Goal: Task Accomplishment & Management: Complete application form

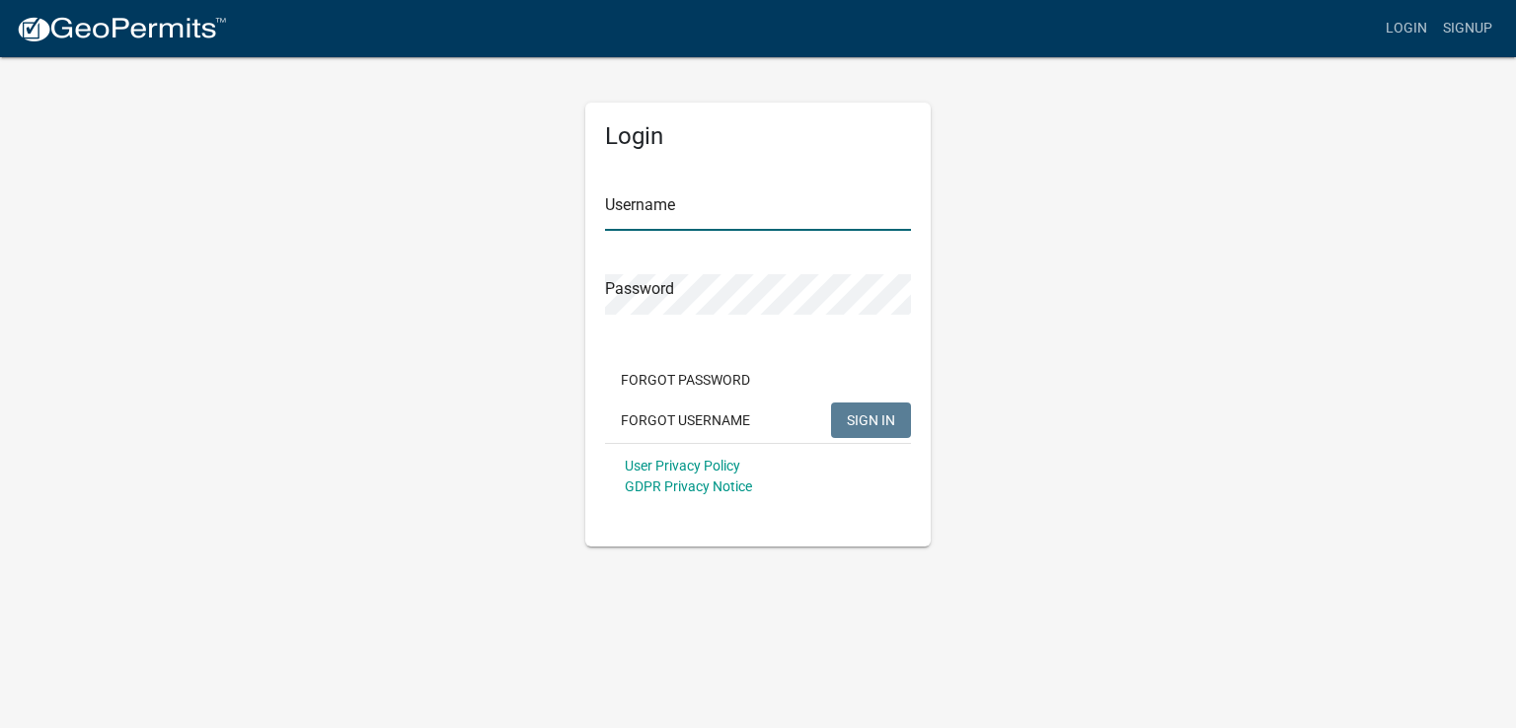
type input "JonPfohl1"
click at [868, 419] on span "SIGN IN" at bounding box center [871, 420] width 48 height 16
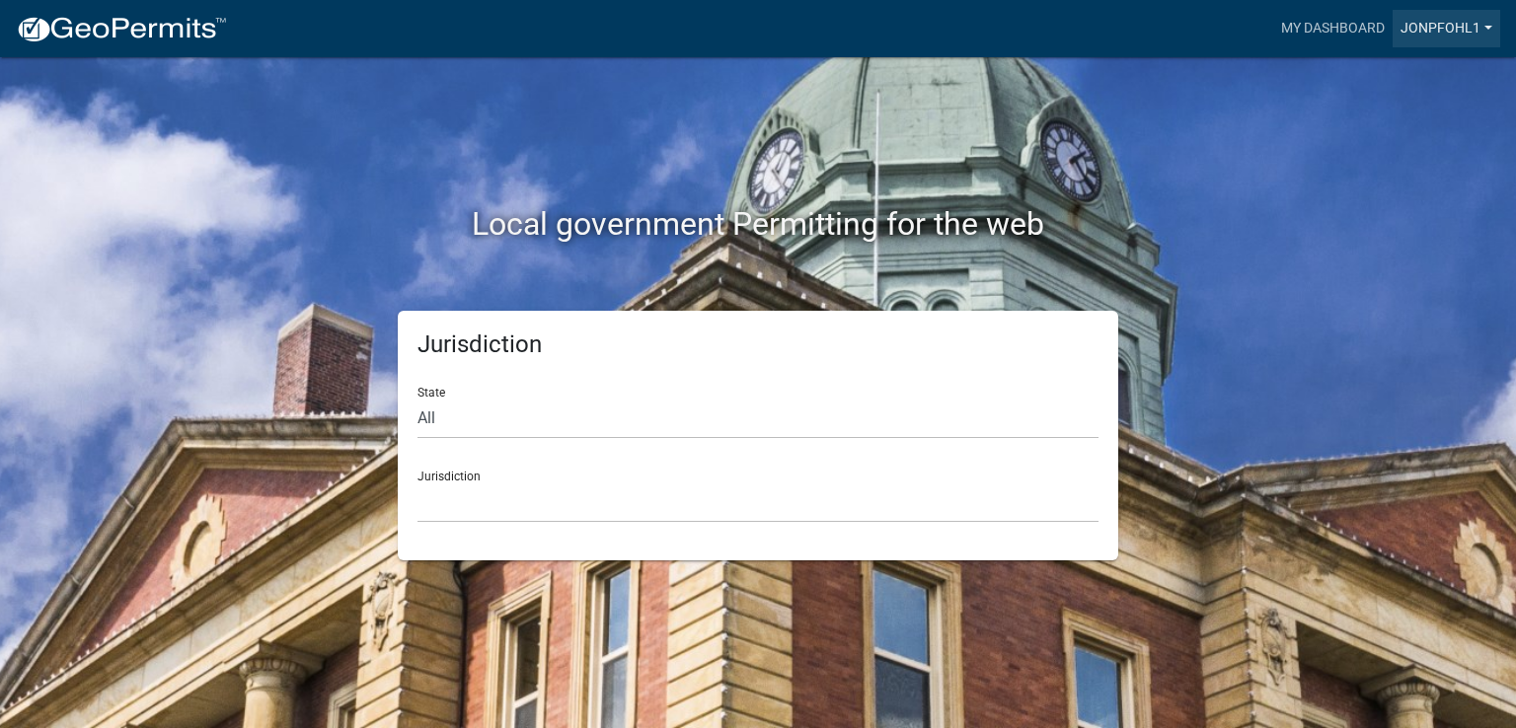
click at [1449, 21] on link "JonPfohl1" at bounding box center [1447, 29] width 108 height 38
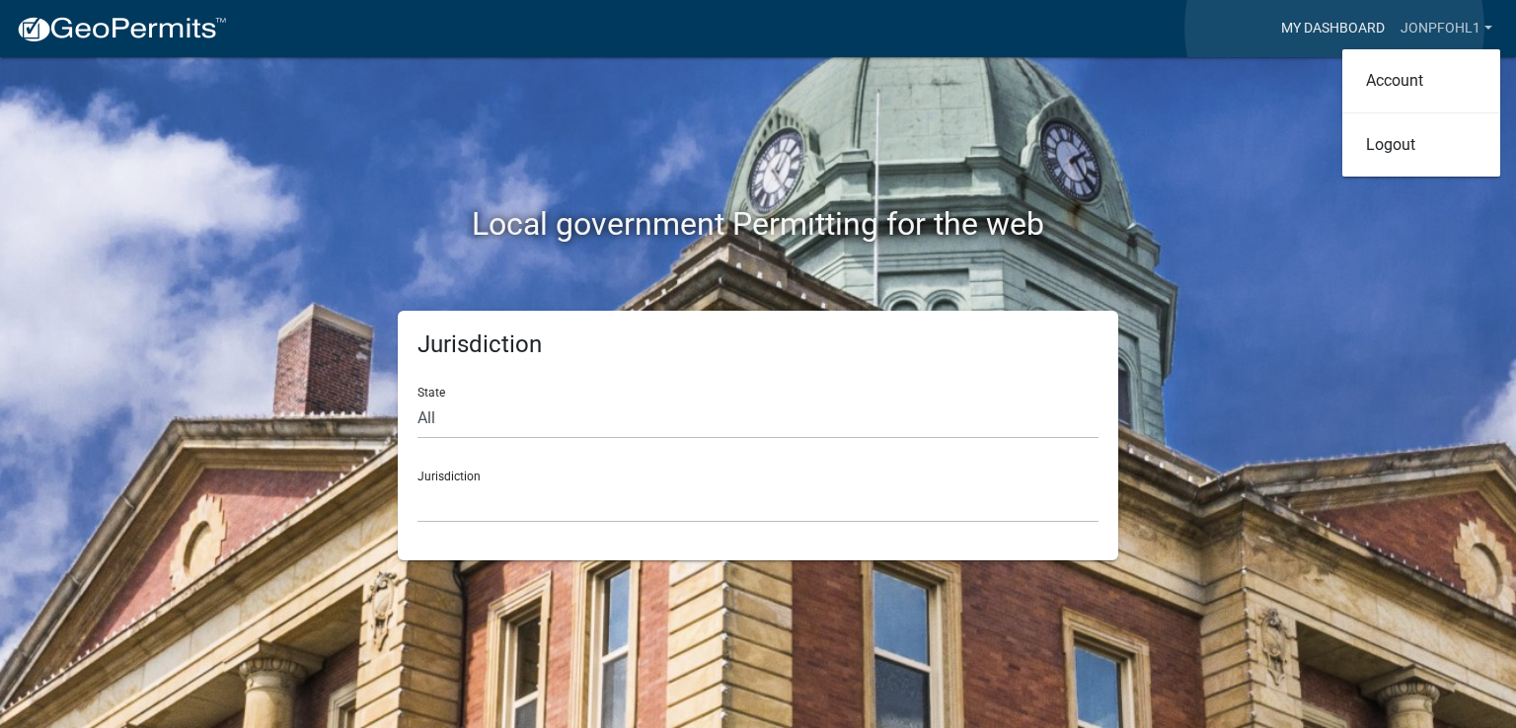
click at [1334, 28] on link "My Dashboard" at bounding box center [1332, 29] width 119 height 38
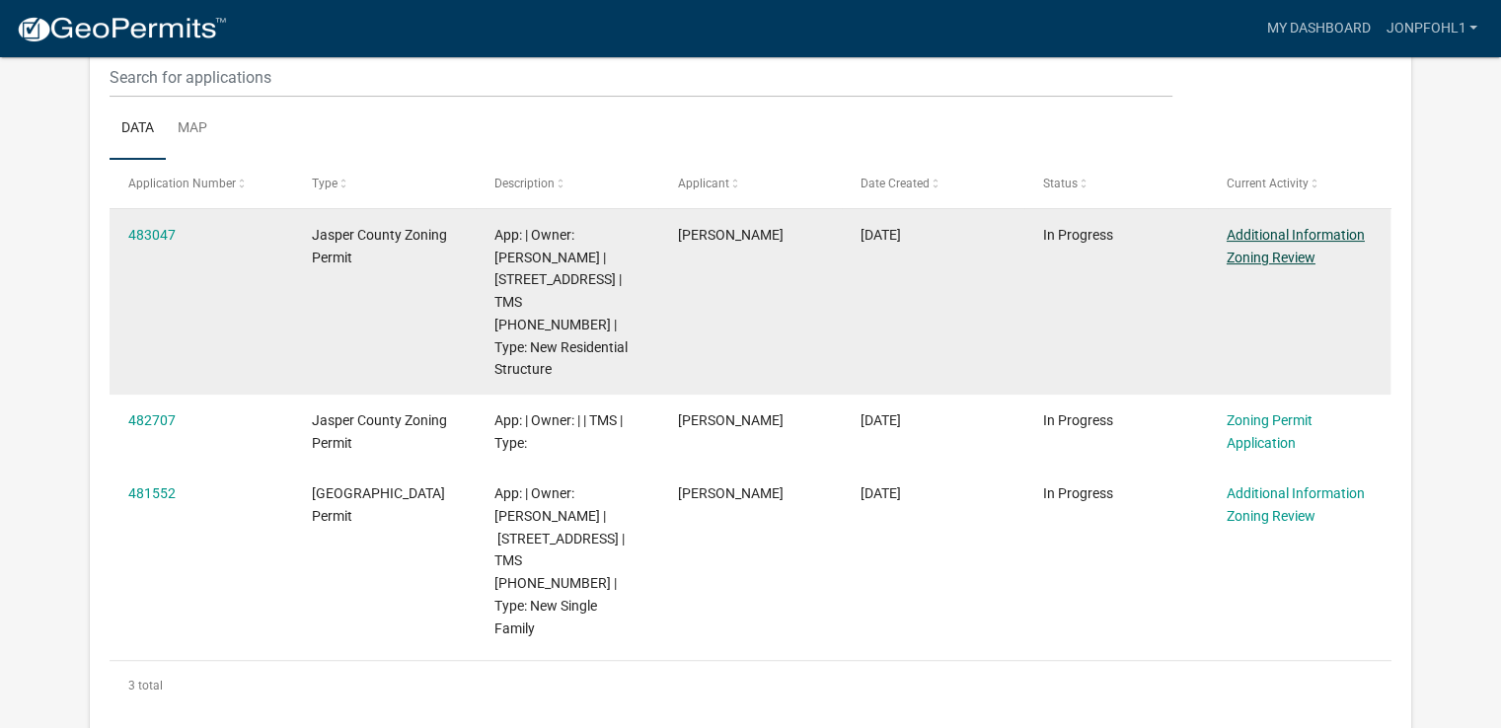
scroll to position [265, 0]
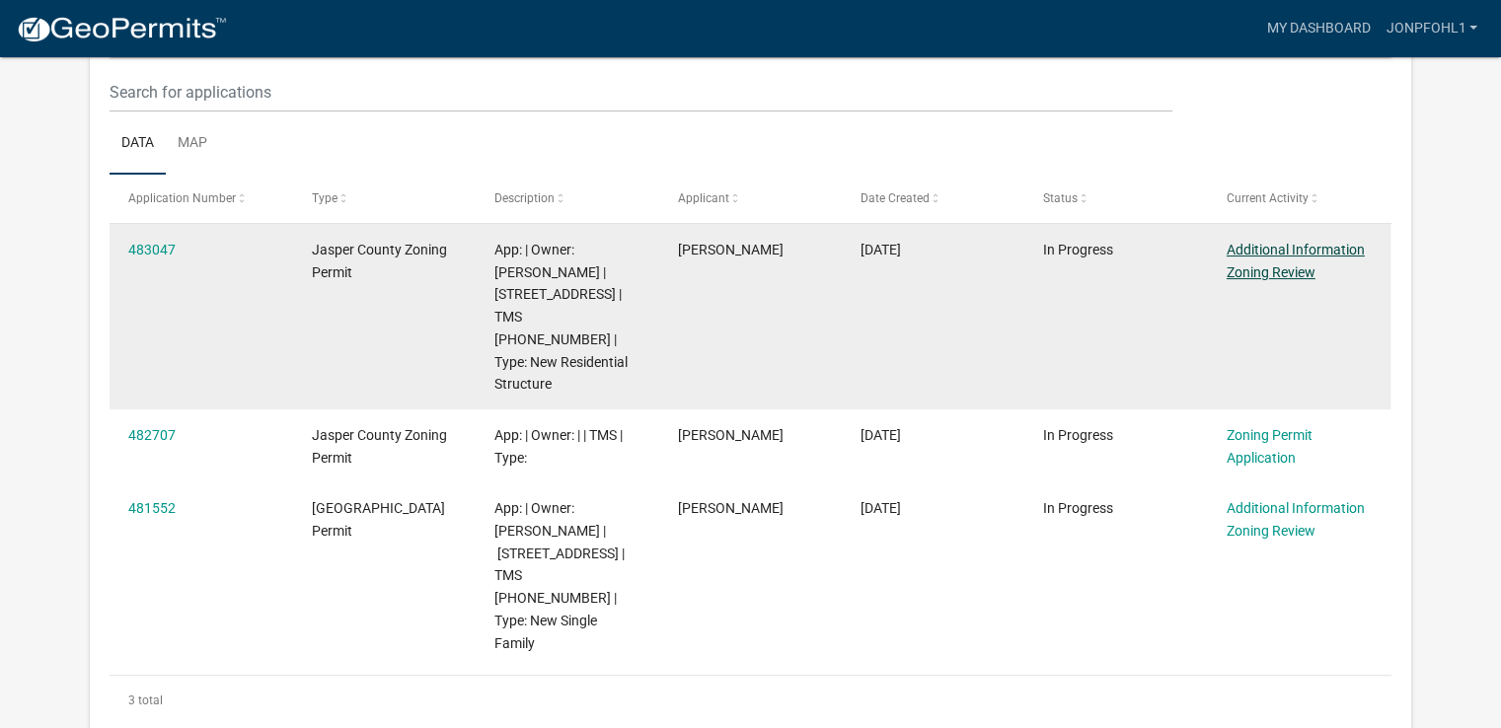
click at [1304, 243] on link "Additional Information Zoning Review" at bounding box center [1296, 261] width 138 height 38
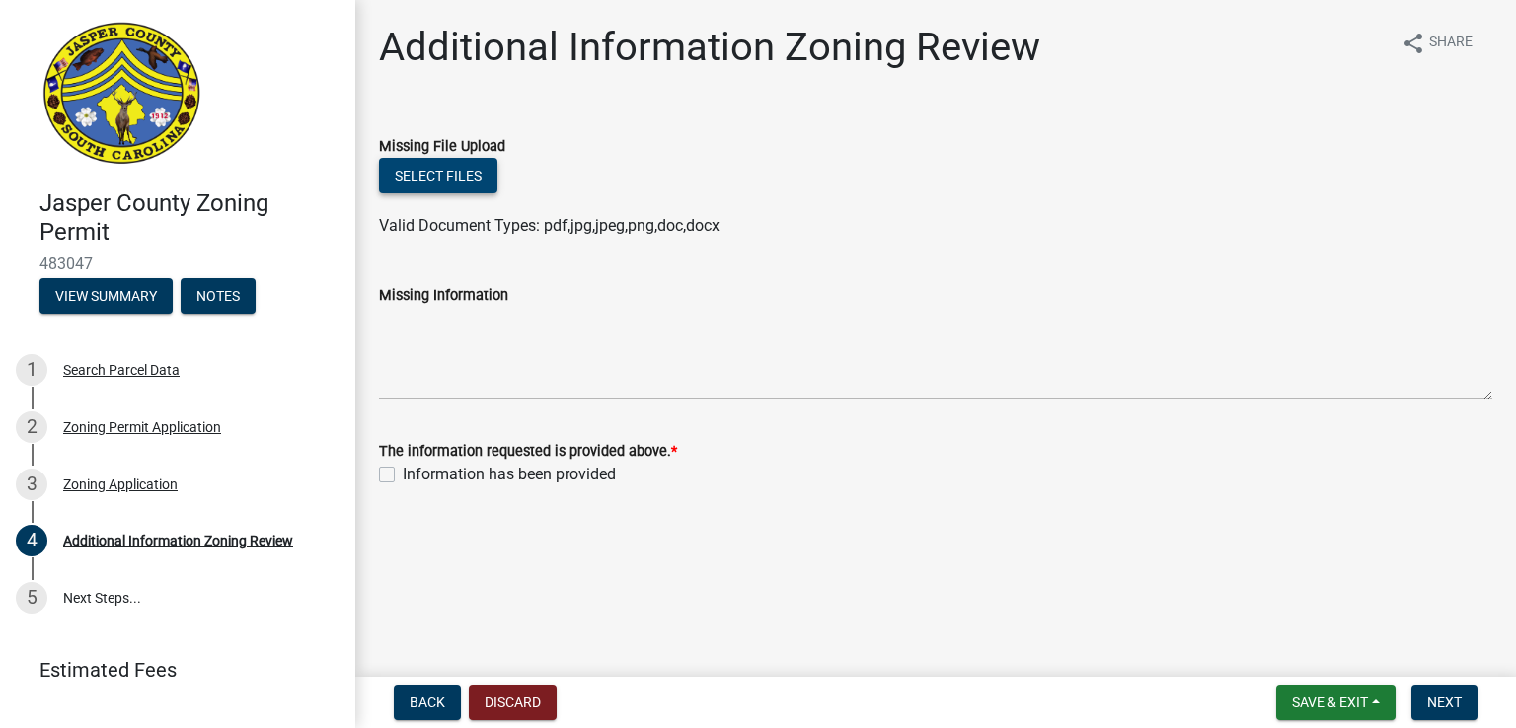
click at [430, 179] on button "Select files" at bounding box center [438, 176] width 118 height 36
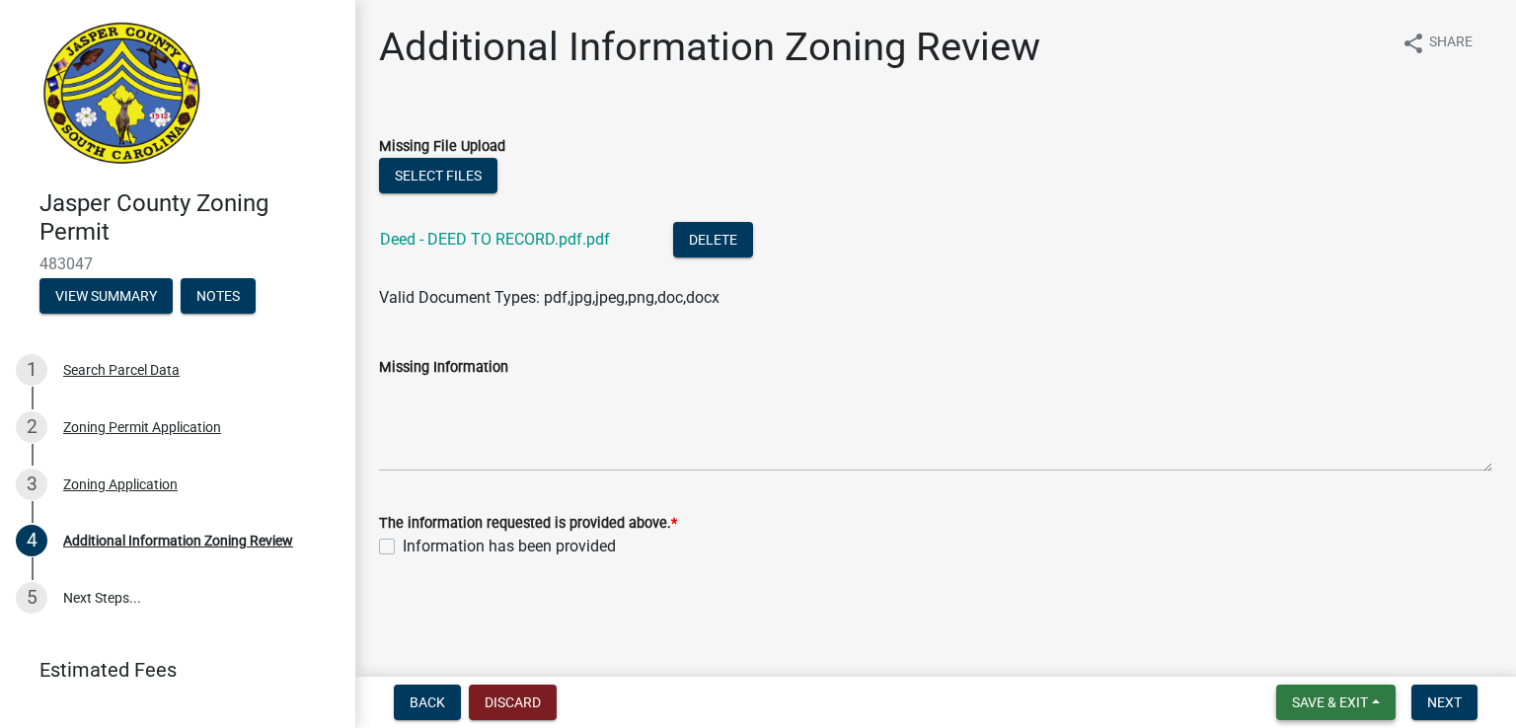
click at [1362, 704] on span "Save & Exit" at bounding box center [1330, 703] width 76 height 16
click at [403, 549] on label "Information has been provided" at bounding box center [509, 547] width 213 height 24
click at [403, 548] on input "Information has been provided" at bounding box center [409, 541] width 13 height 13
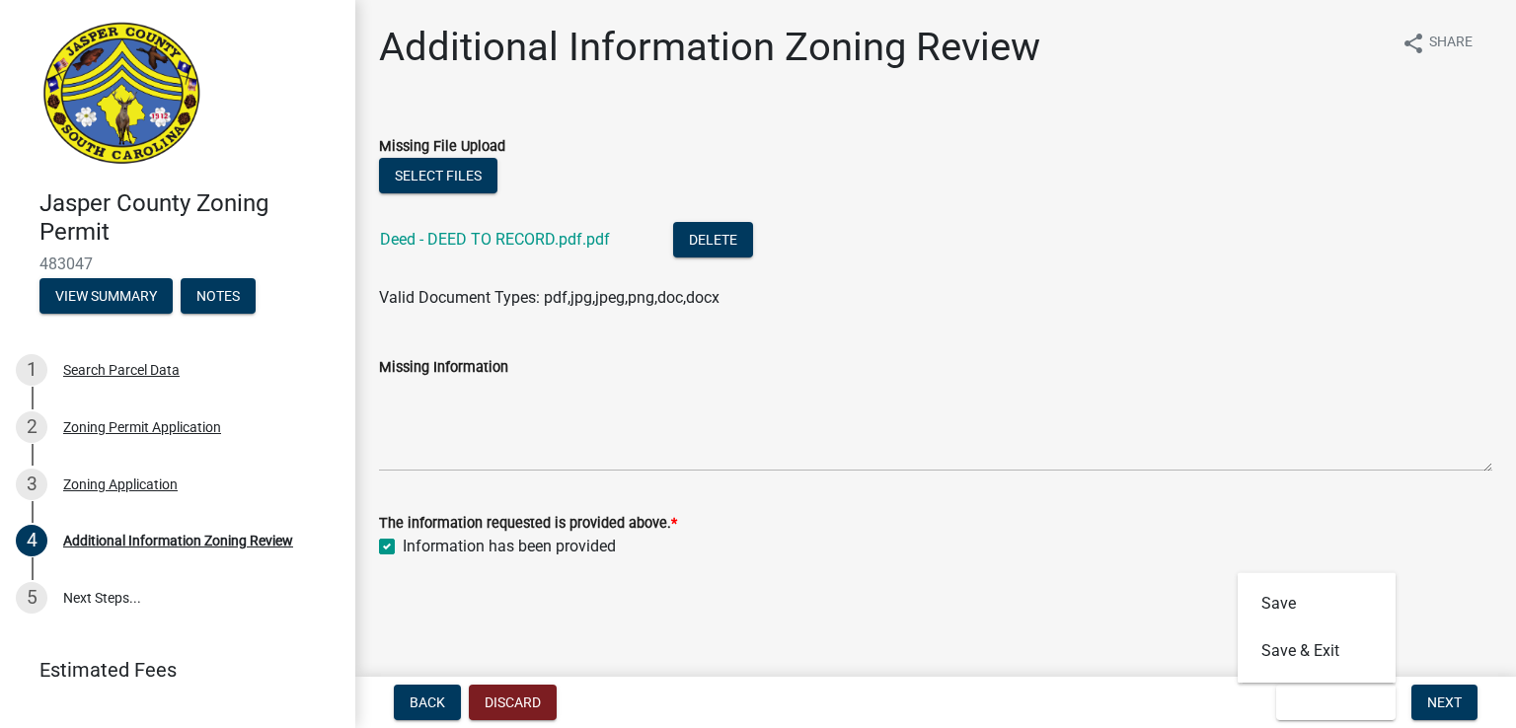
checkbox input "true"
click at [1346, 711] on button "Save & Exit" at bounding box center [1335, 703] width 119 height 36
click at [1448, 704] on span "Next" at bounding box center [1444, 703] width 35 height 16
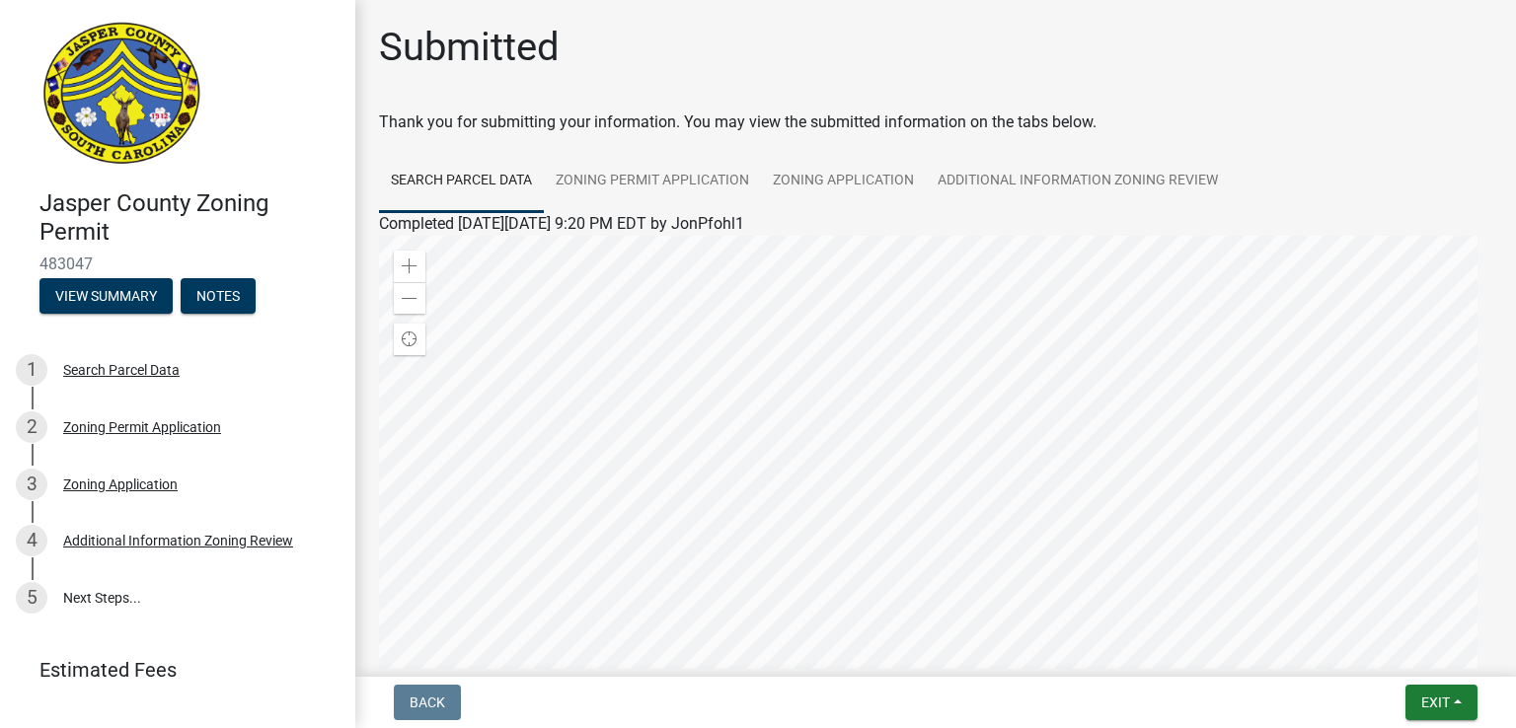
scroll to position [82, 0]
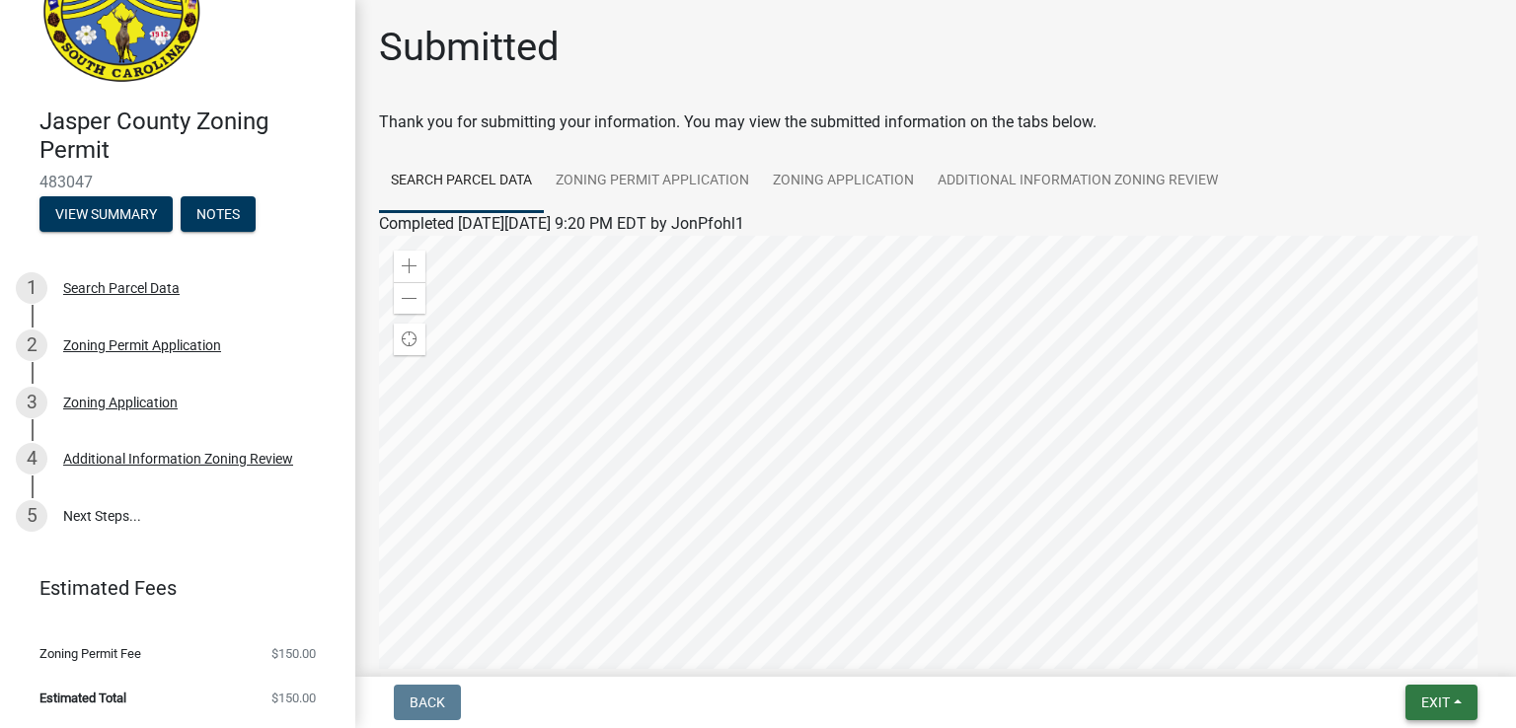
click at [1439, 700] on span "Exit" at bounding box center [1435, 703] width 29 height 16
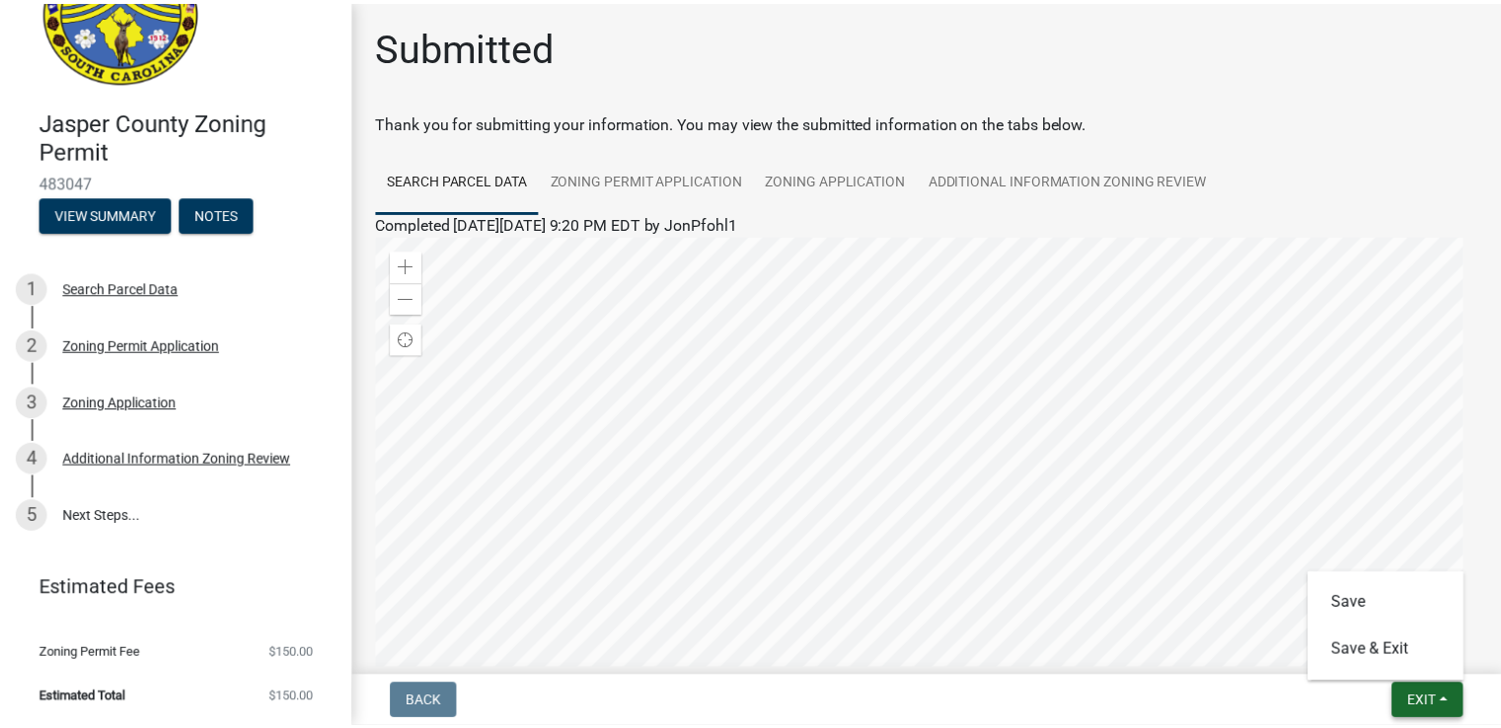
scroll to position [0, 0]
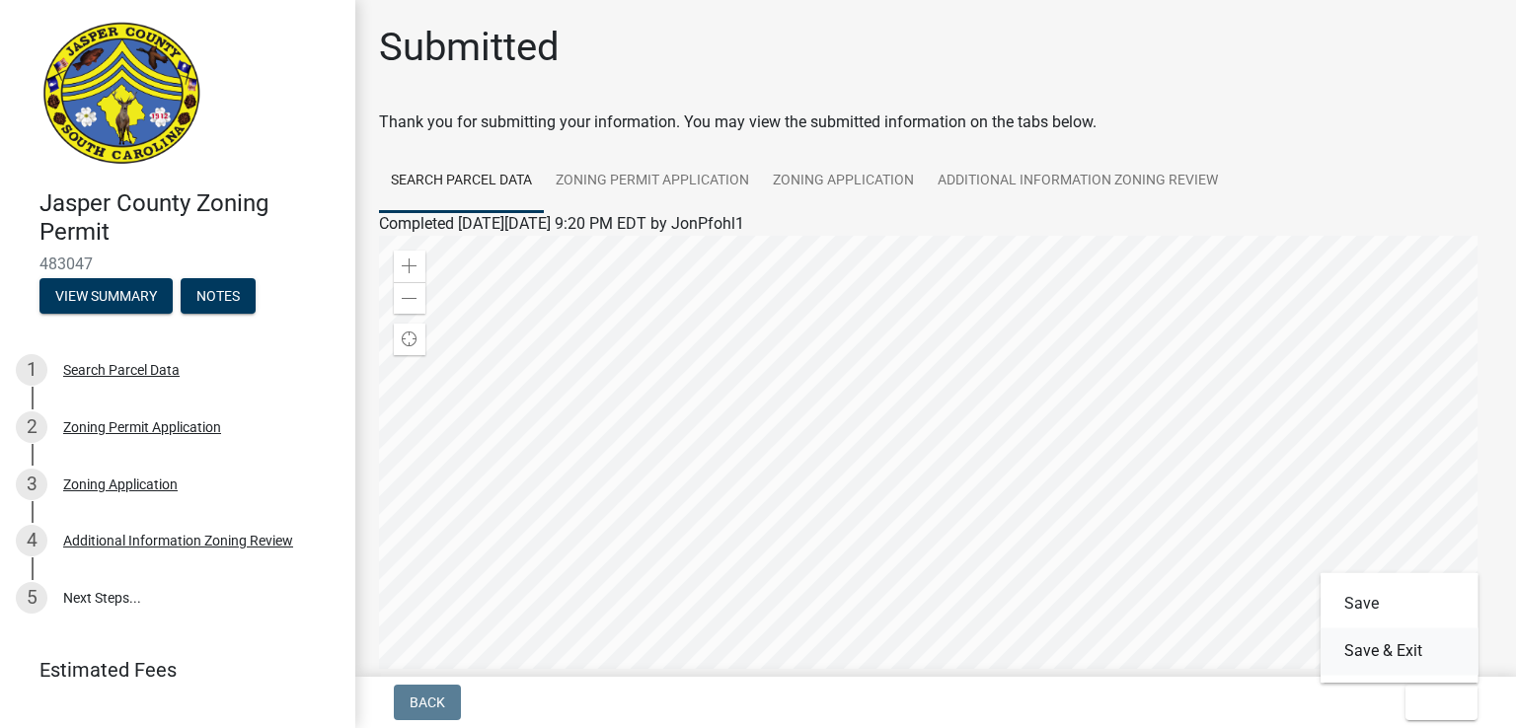
click at [1411, 656] on button "Save & Exit" at bounding box center [1400, 651] width 158 height 47
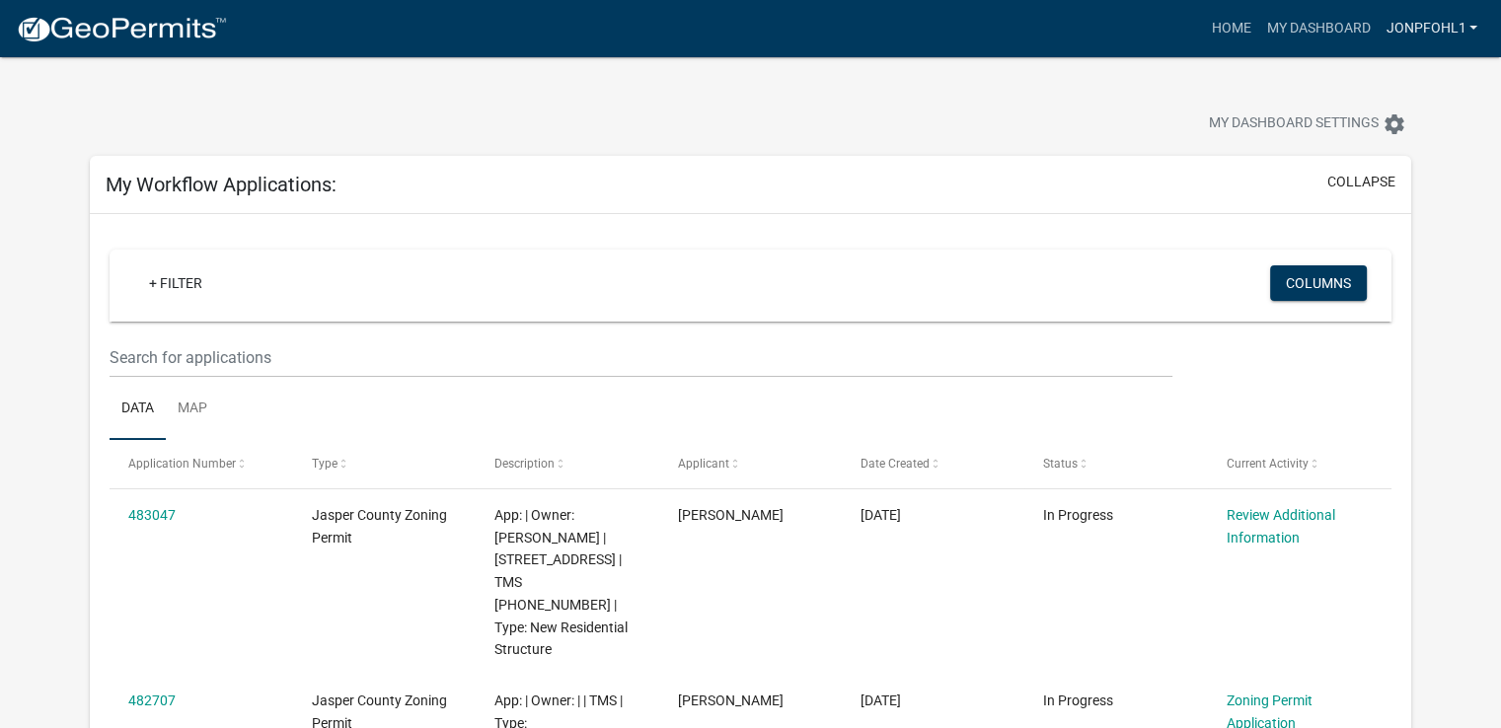
click at [1441, 33] on link "JonPfohl1" at bounding box center [1432, 29] width 108 height 38
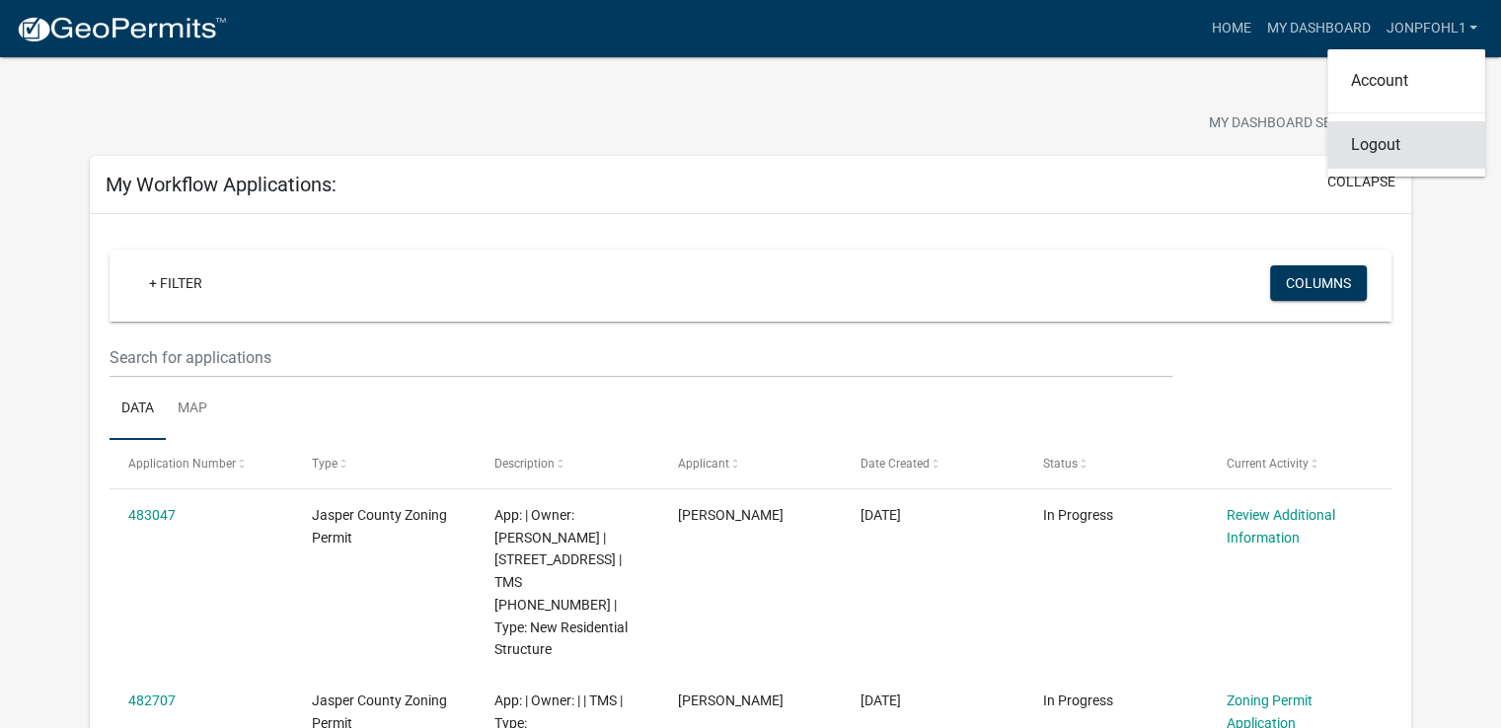
click at [1389, 147] on link "Logout" at bounding box center [1406, 144] width 158 height 47
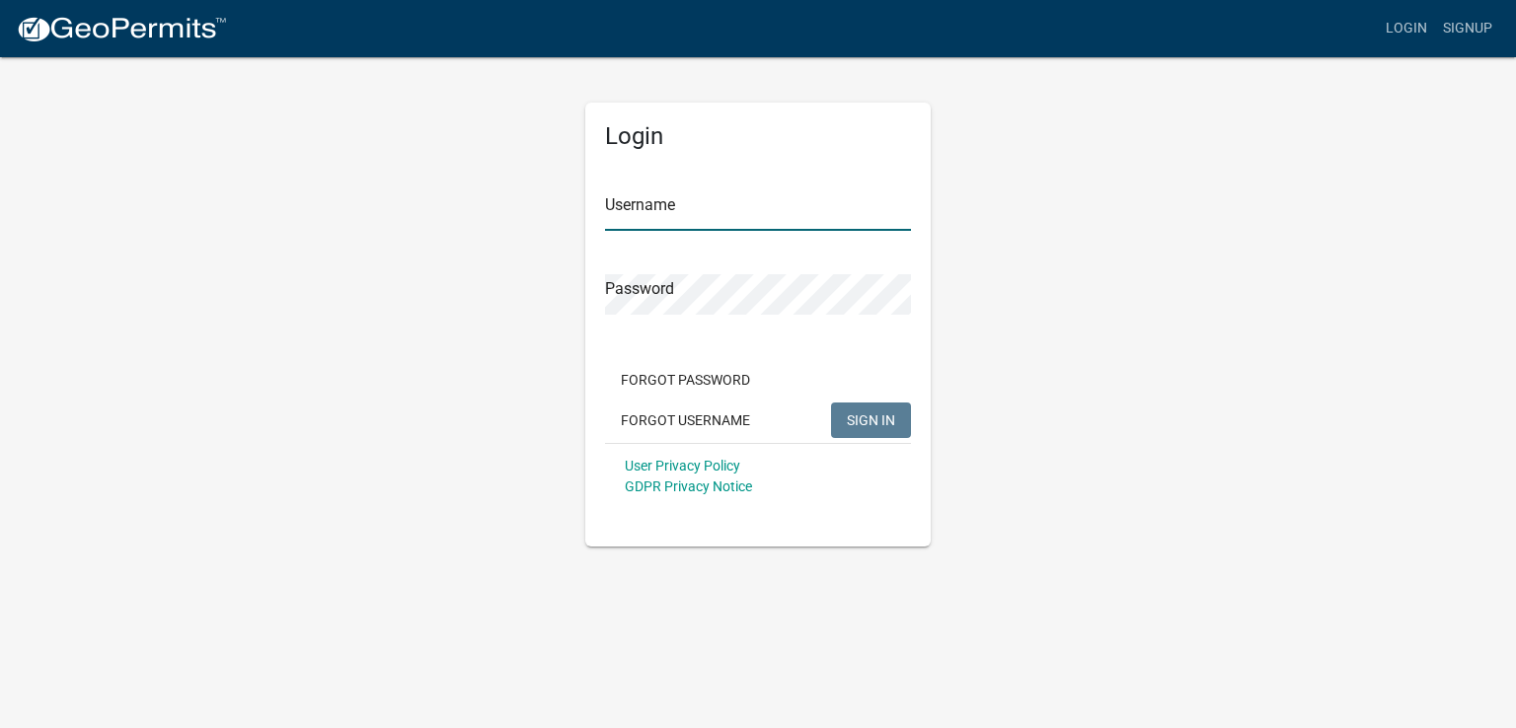
type input "JonPfohl1"
click at [861, 417] on span "SIGN IN" at bounding box center [871, 420] width 48 height 16
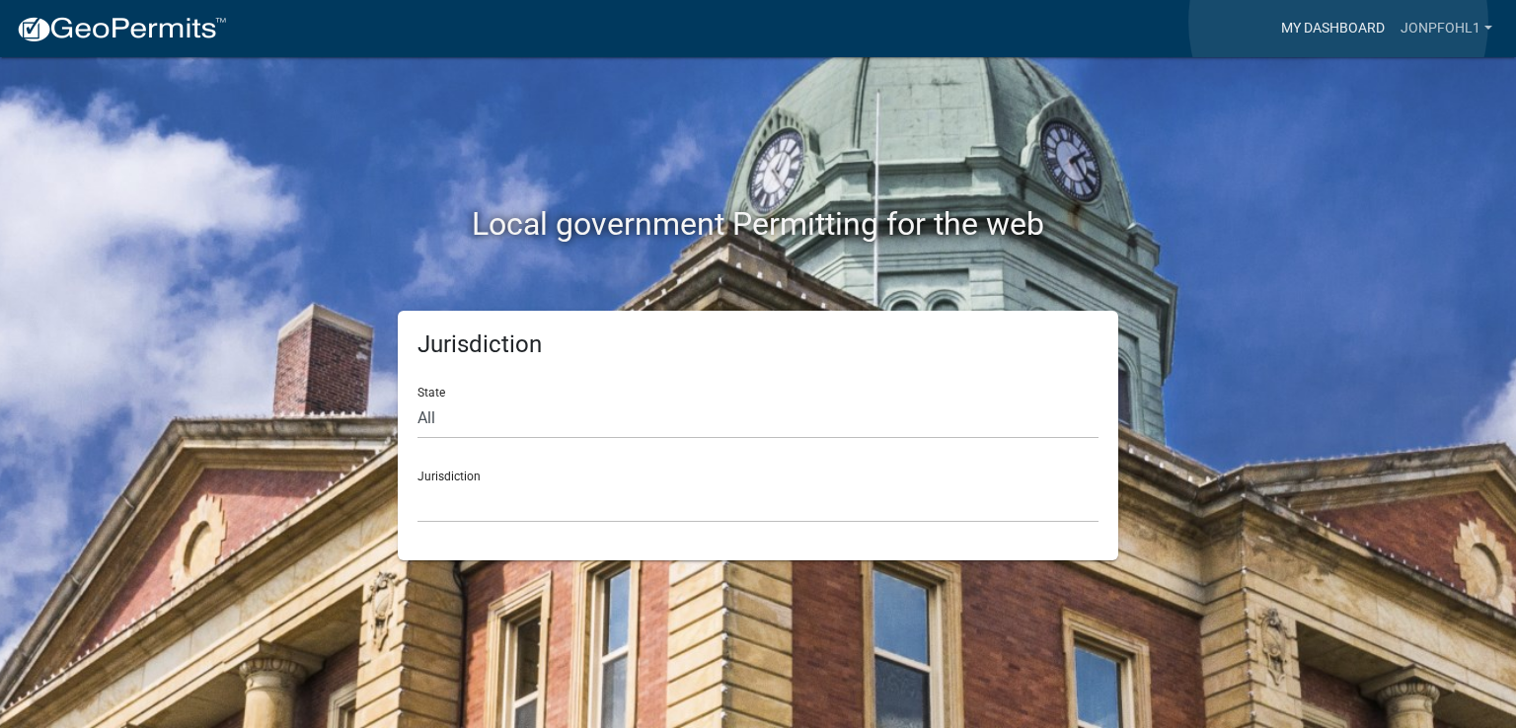
click at [1338, 22] on link "My Dashboard" at bounding box center [1332, 29] width 119 height 38
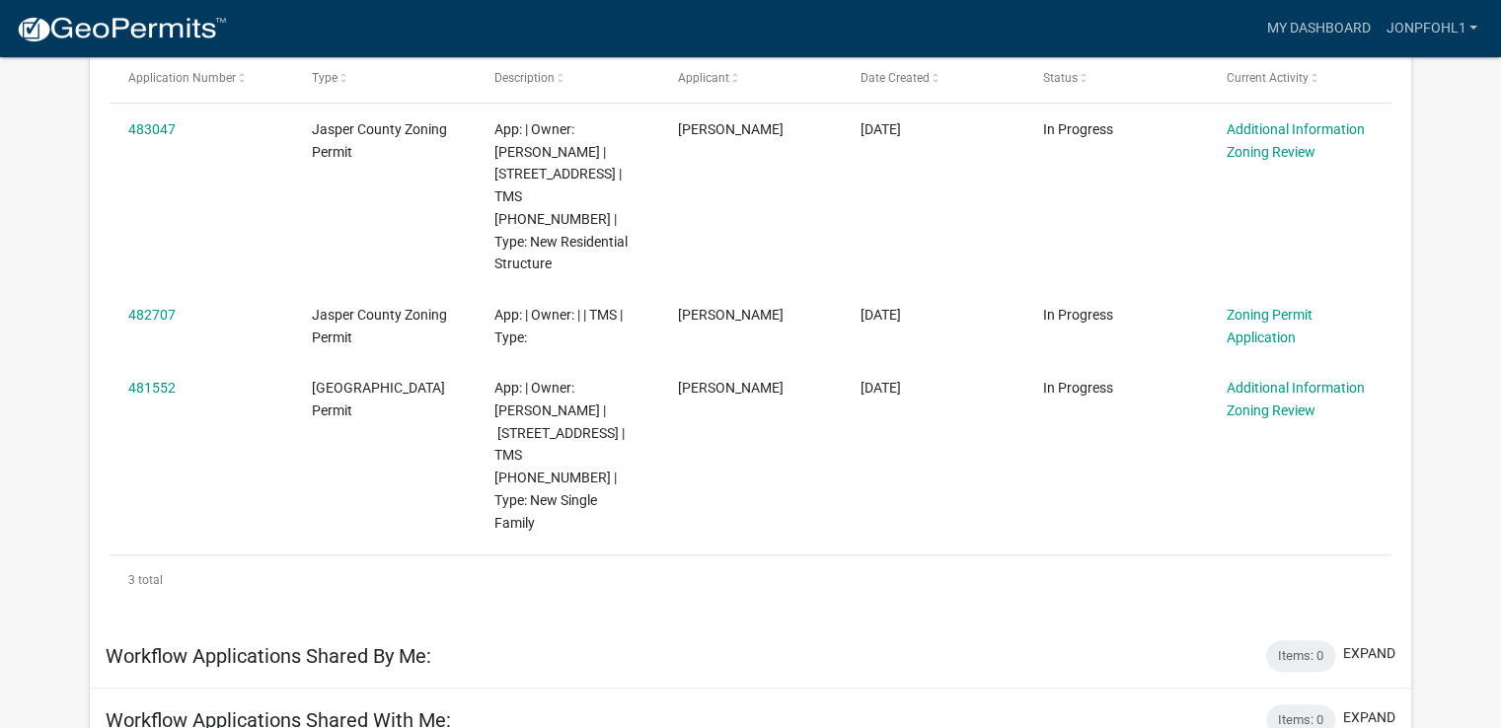
scroll to position [391, 0]
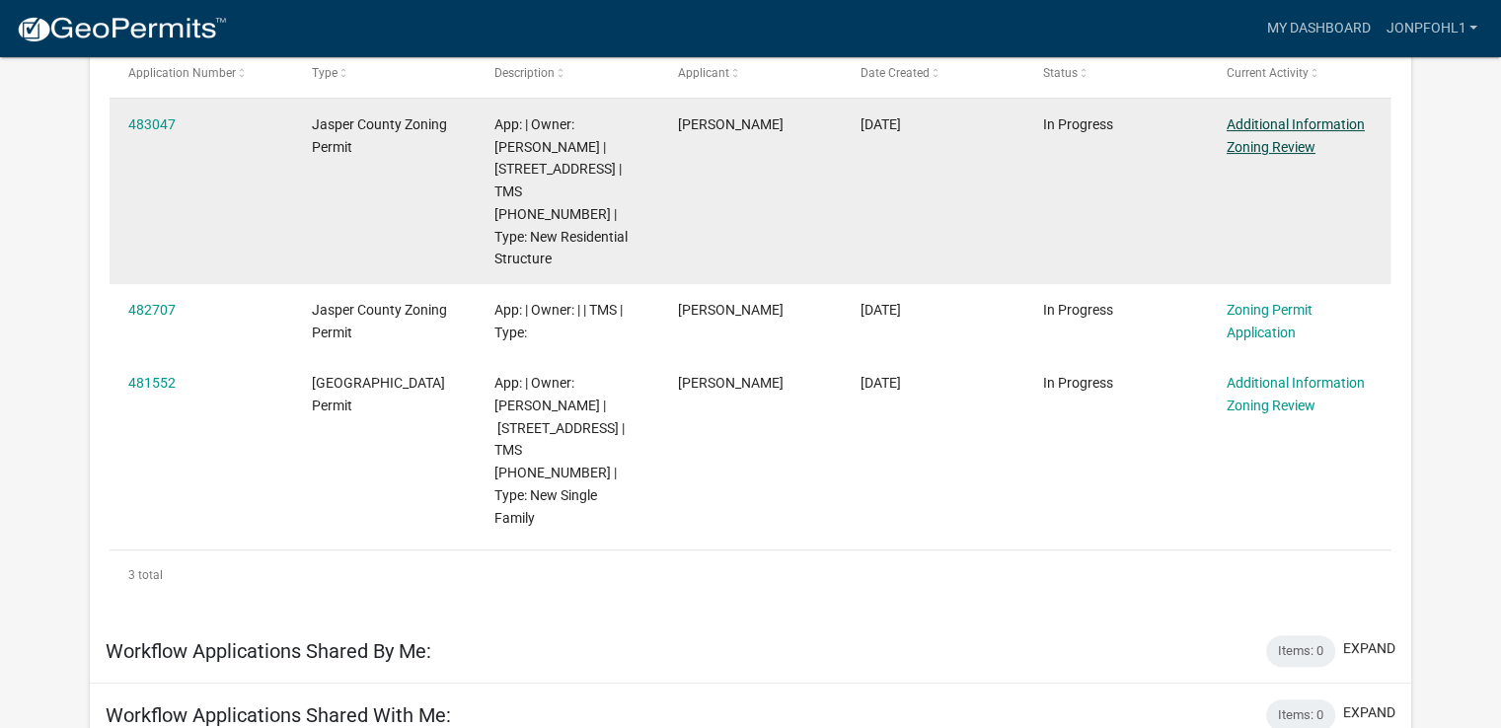
click at [1271, 144] on link "Additional Information Zoning Review" at bounding box center [1296, 135] width 138 height 38
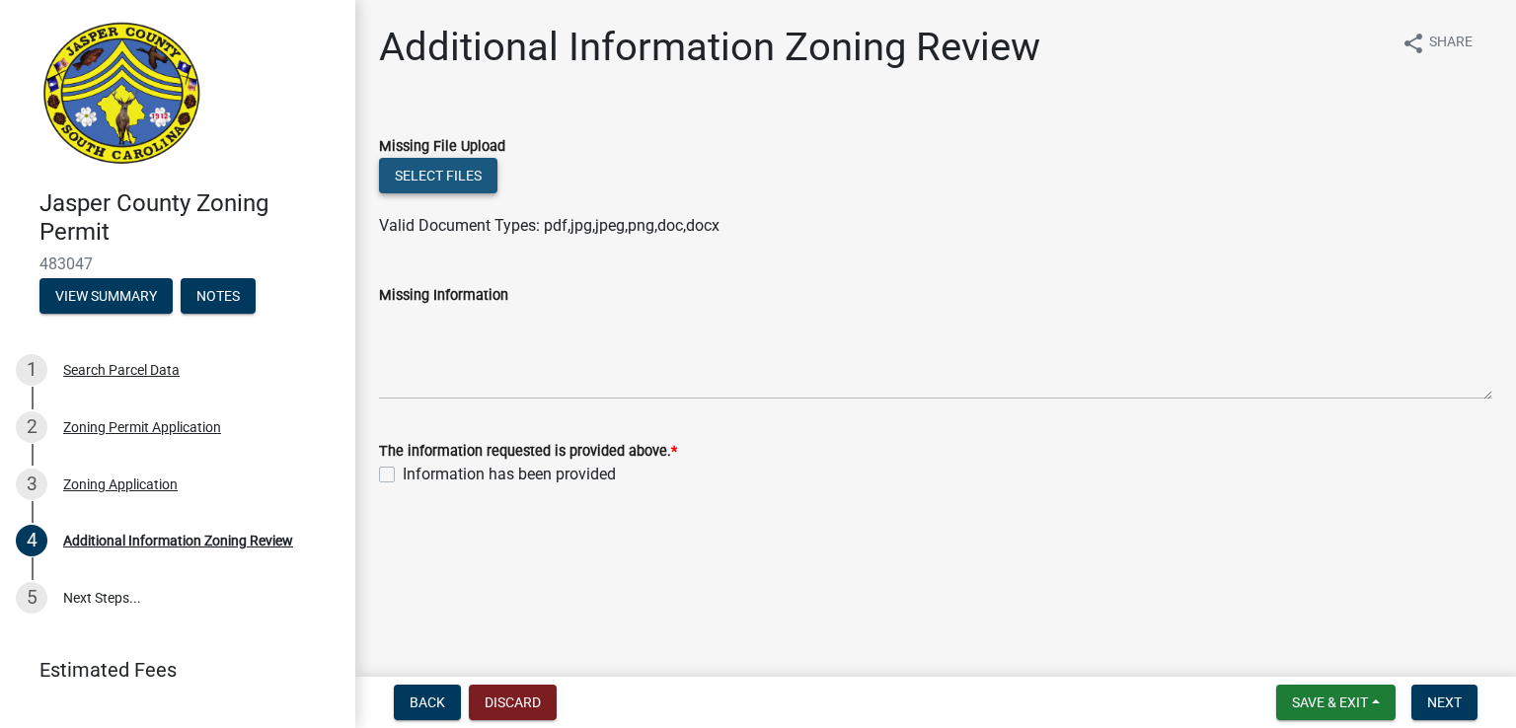
click at [454, 179] on button "Select files" at bounding box center [438, 176] width 118 height 36
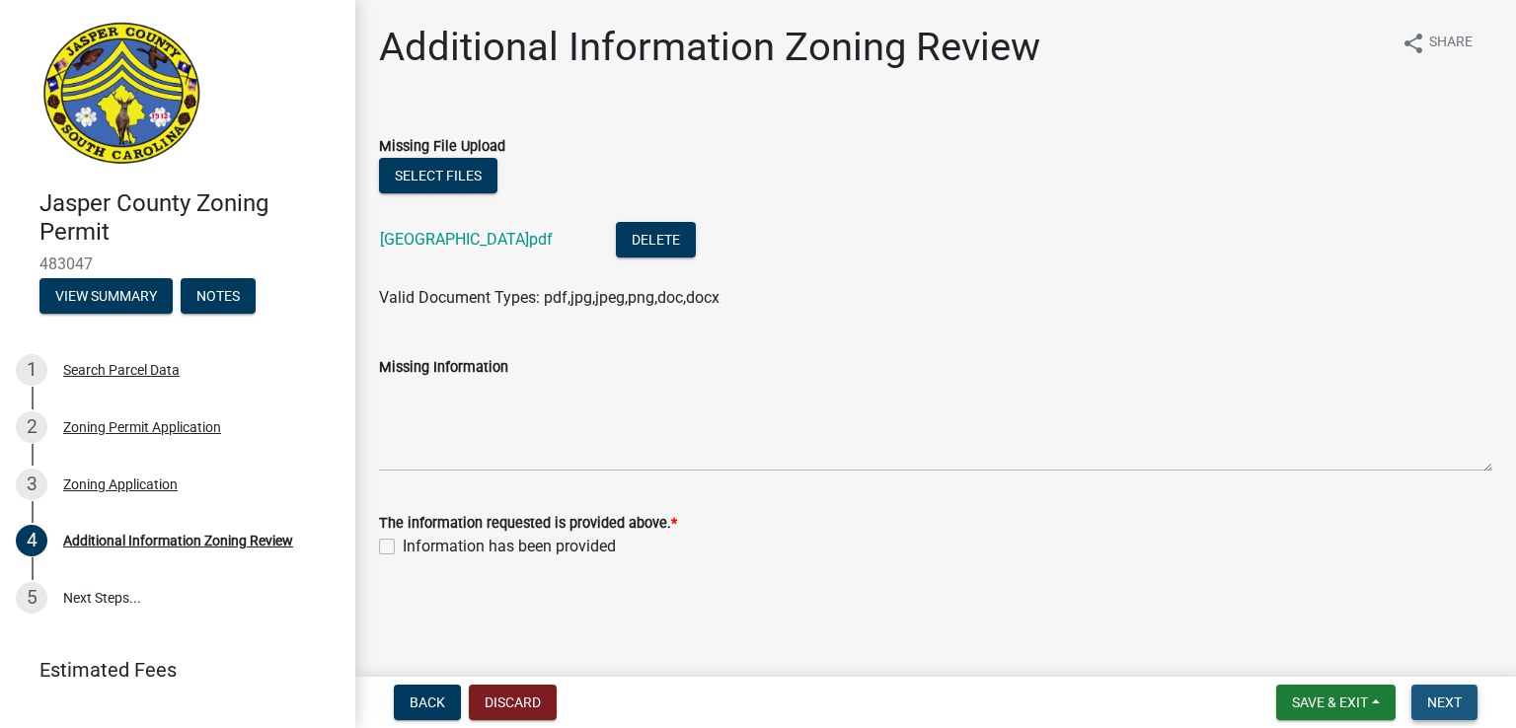
click at [1440, 696] on span "Next" at bounding box center [1444, 703] width 35 height 16
click at [403, 550] on label "Information has been provided" at bounding box center [509, 547] width 213 height 24
click at [403, 548] on input "Information has been provided" at bounding box center [409, 541] width 13 height 13
checkbox input "true"
click at [1437, 696] on span "Next" at bounding box center [1444, 703] width 35 height 16
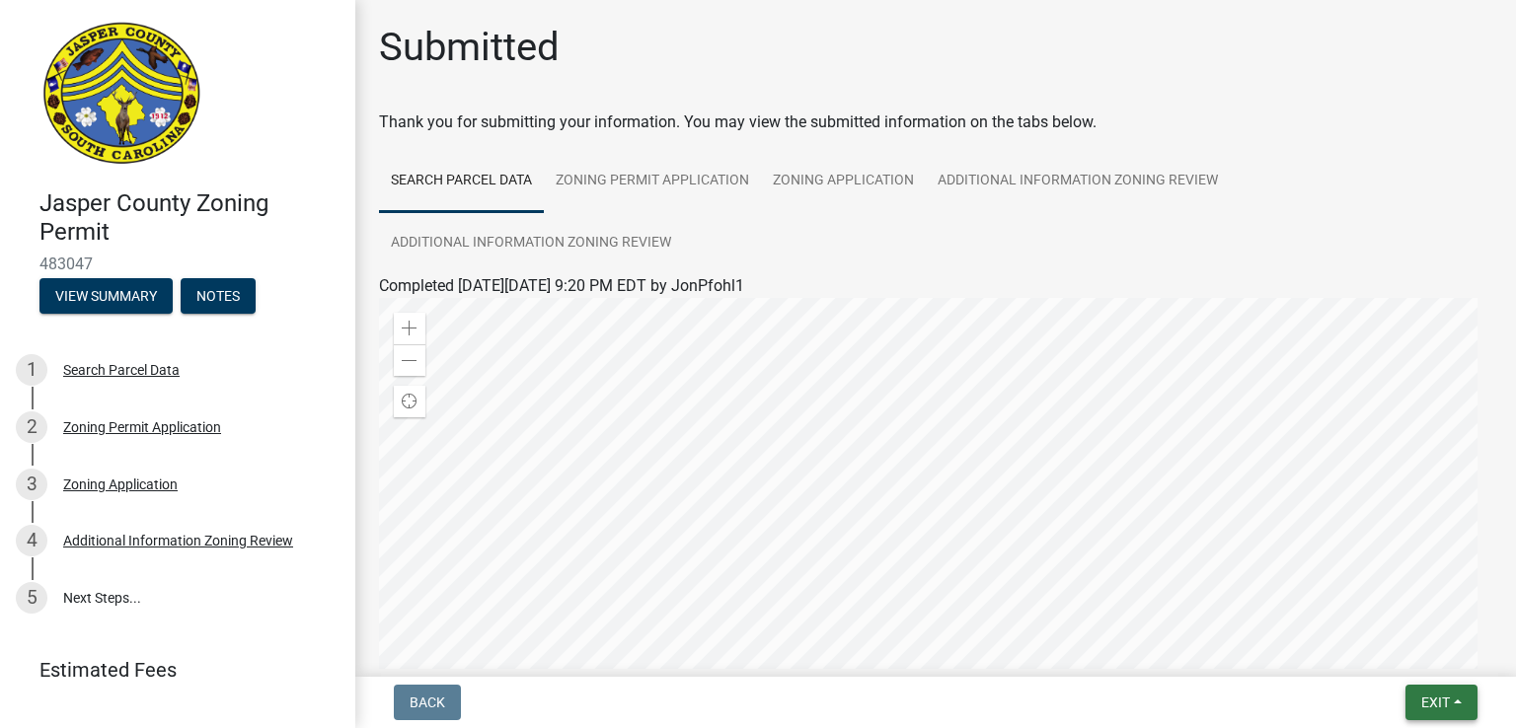
click at [1457, 702] on button "Exit" at bounding box center [1441, 703] width 72 height 36
click at [1379, 649] on button "Save & Exit" at bounding box center [1400, 651] width 158 height 47
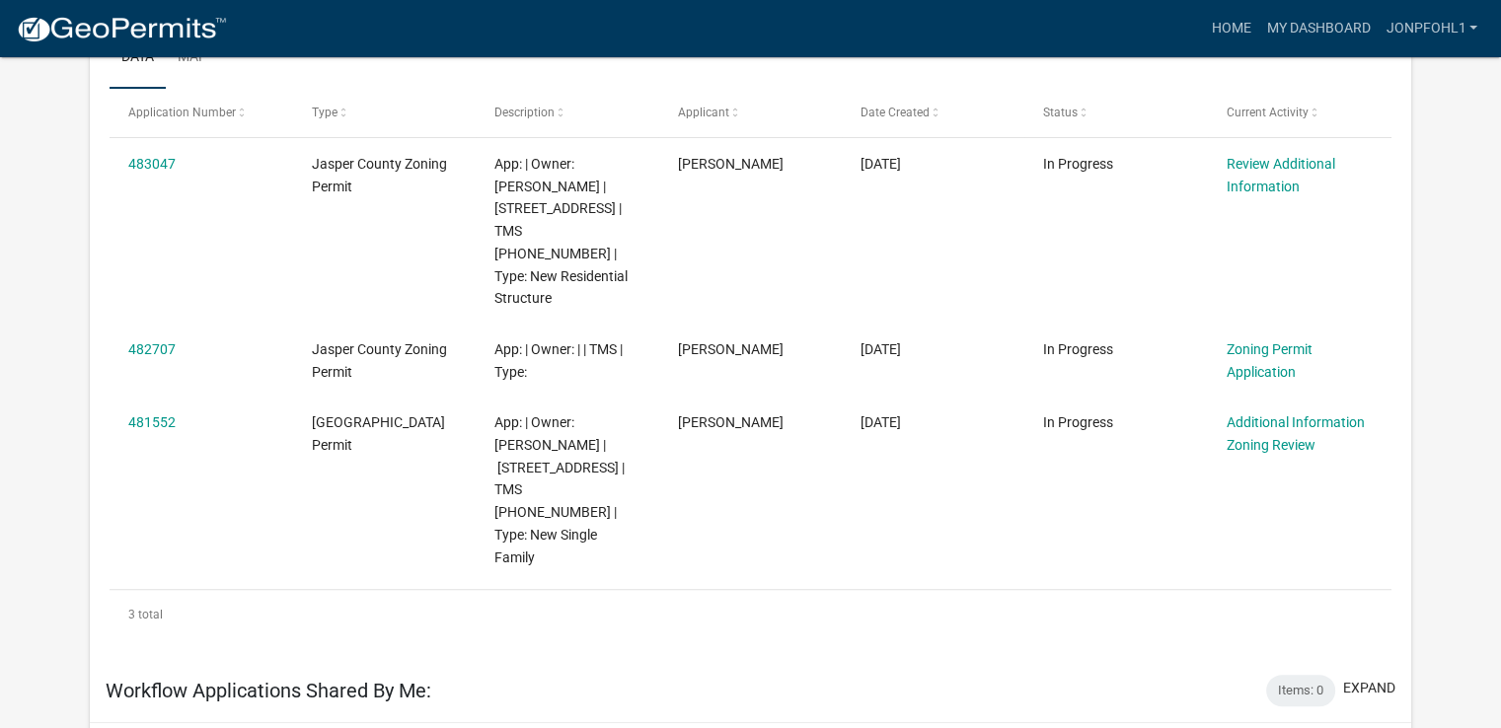
scroll to position [351, 0]
